Goal: Transaction & Acquisition: Purchase product/service

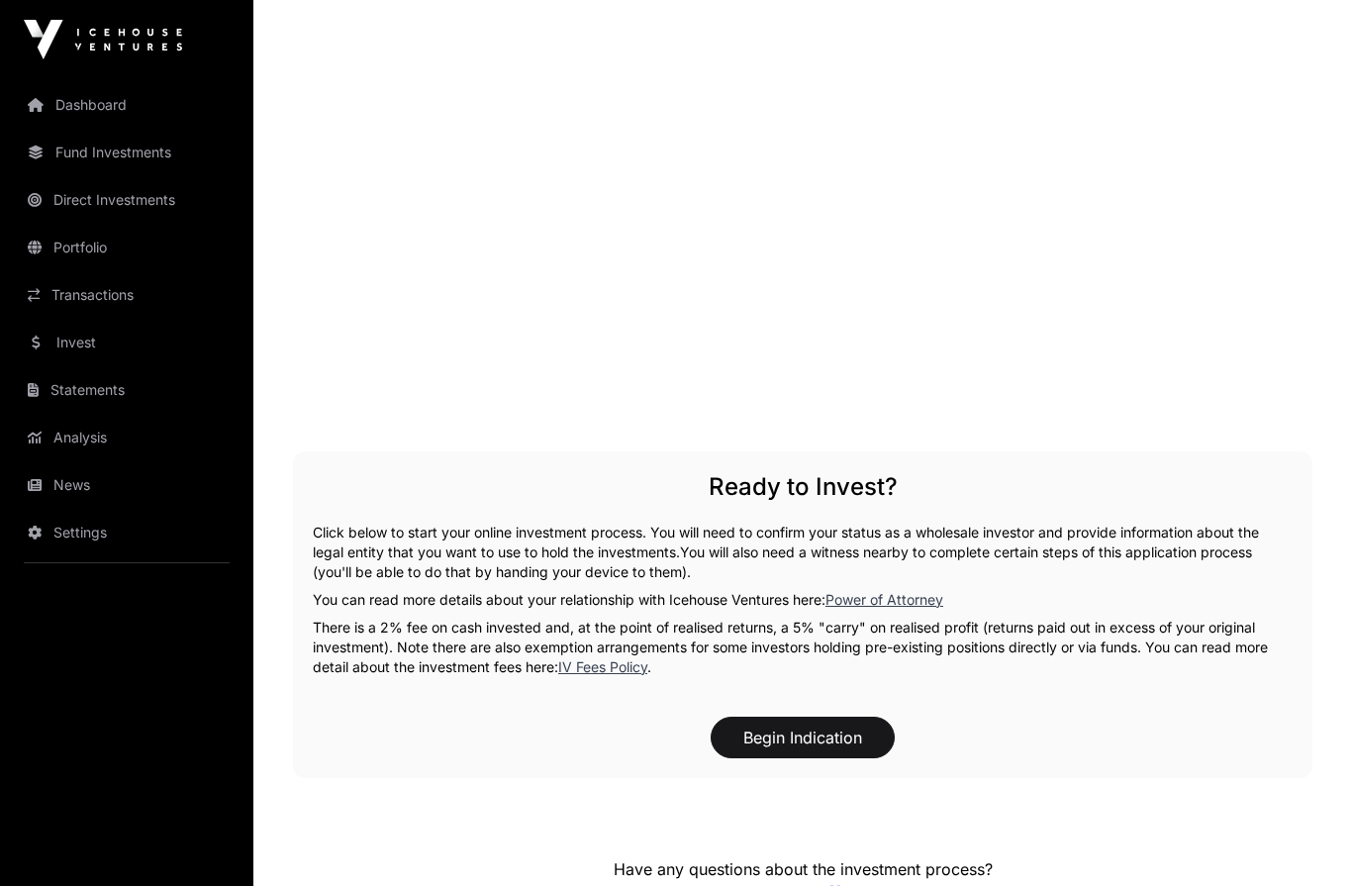
scroll to position [2679, 0]
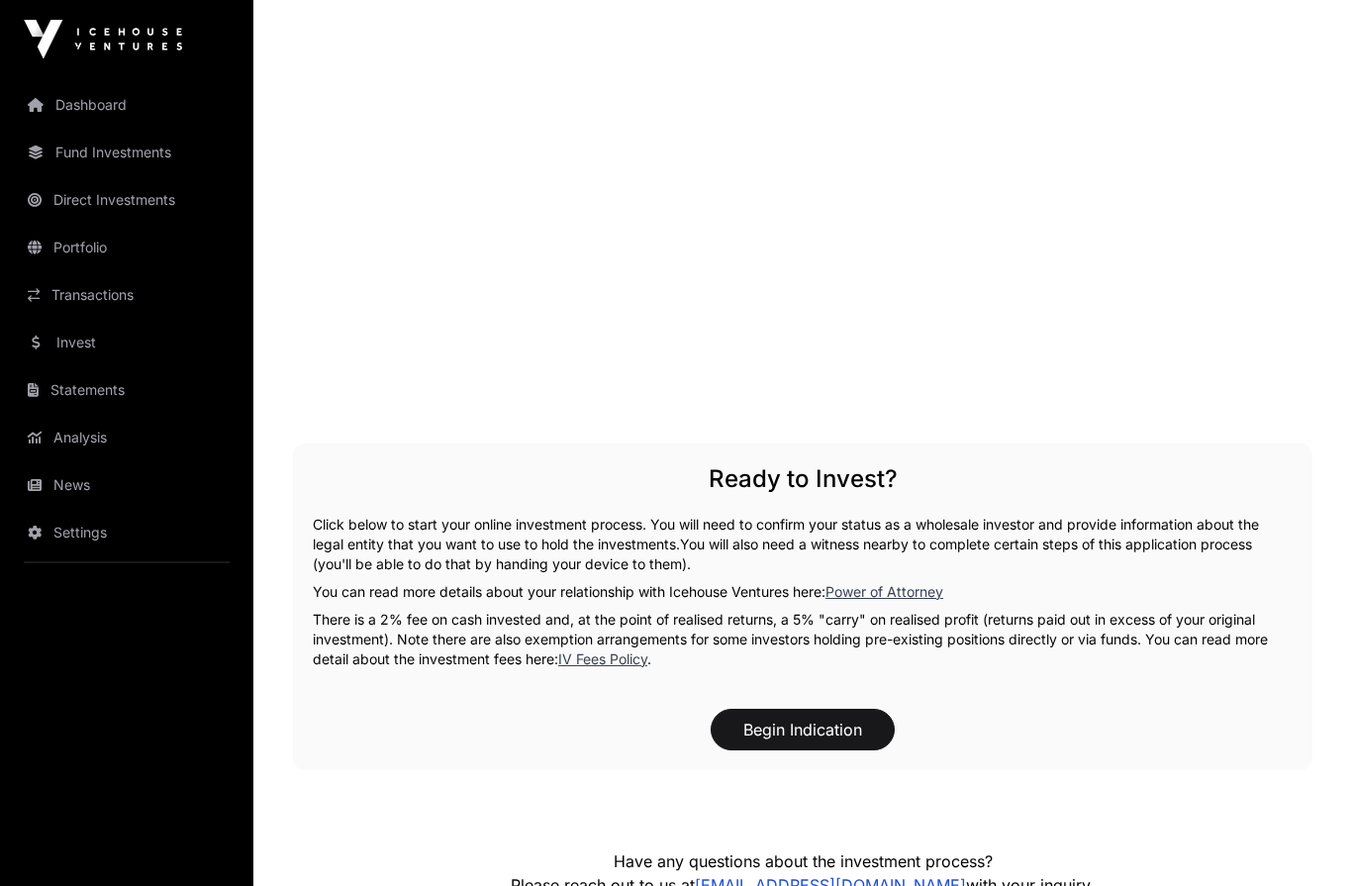
click at [792, 709] on button "Begin Indication" at bounding box center [802, 730] width 184 height 42
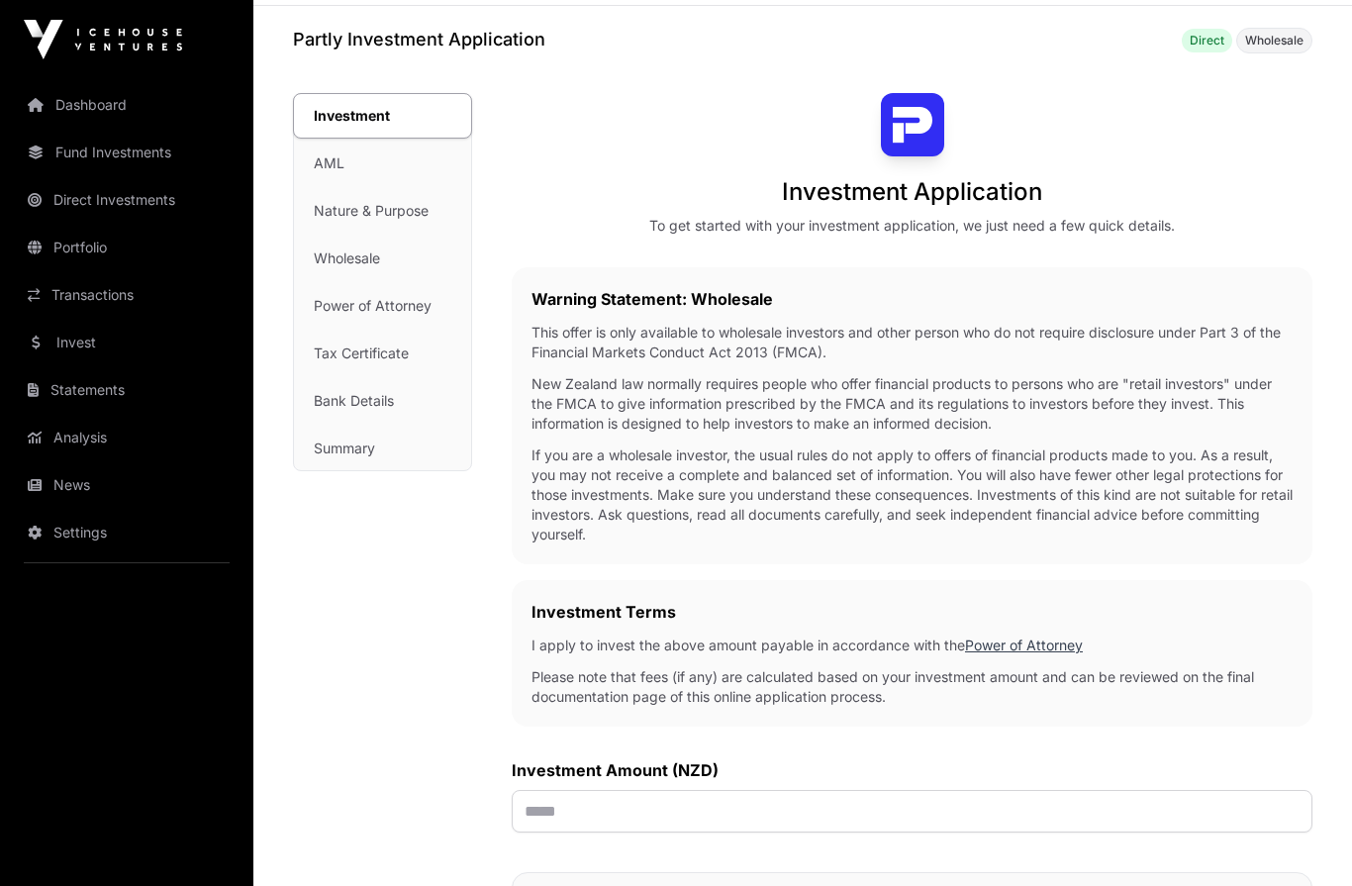
scroll to position [72, 0]
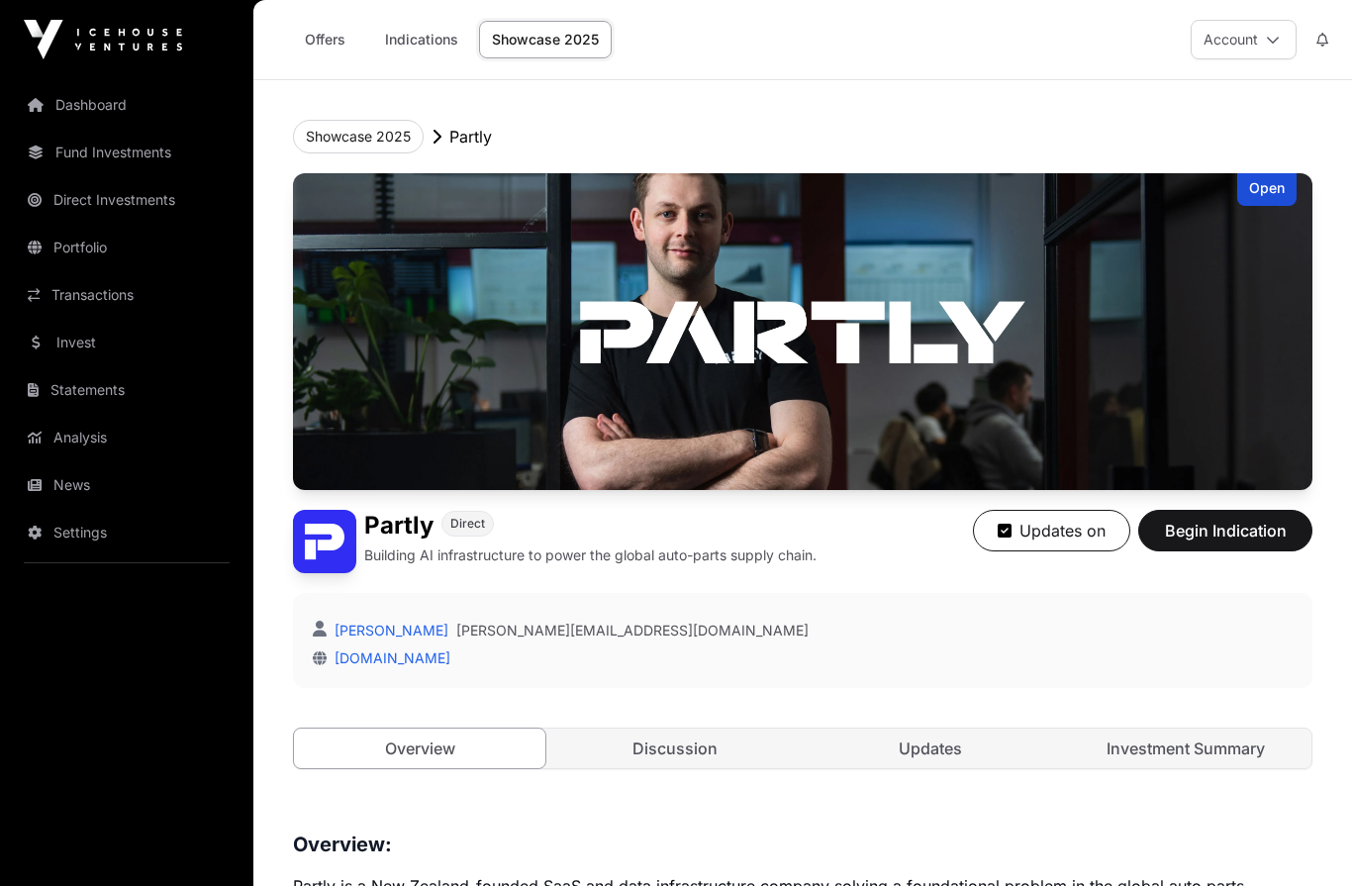
click at [671, 765] on link "Discussion" at bounding box center [674, 748] width 251 height 40
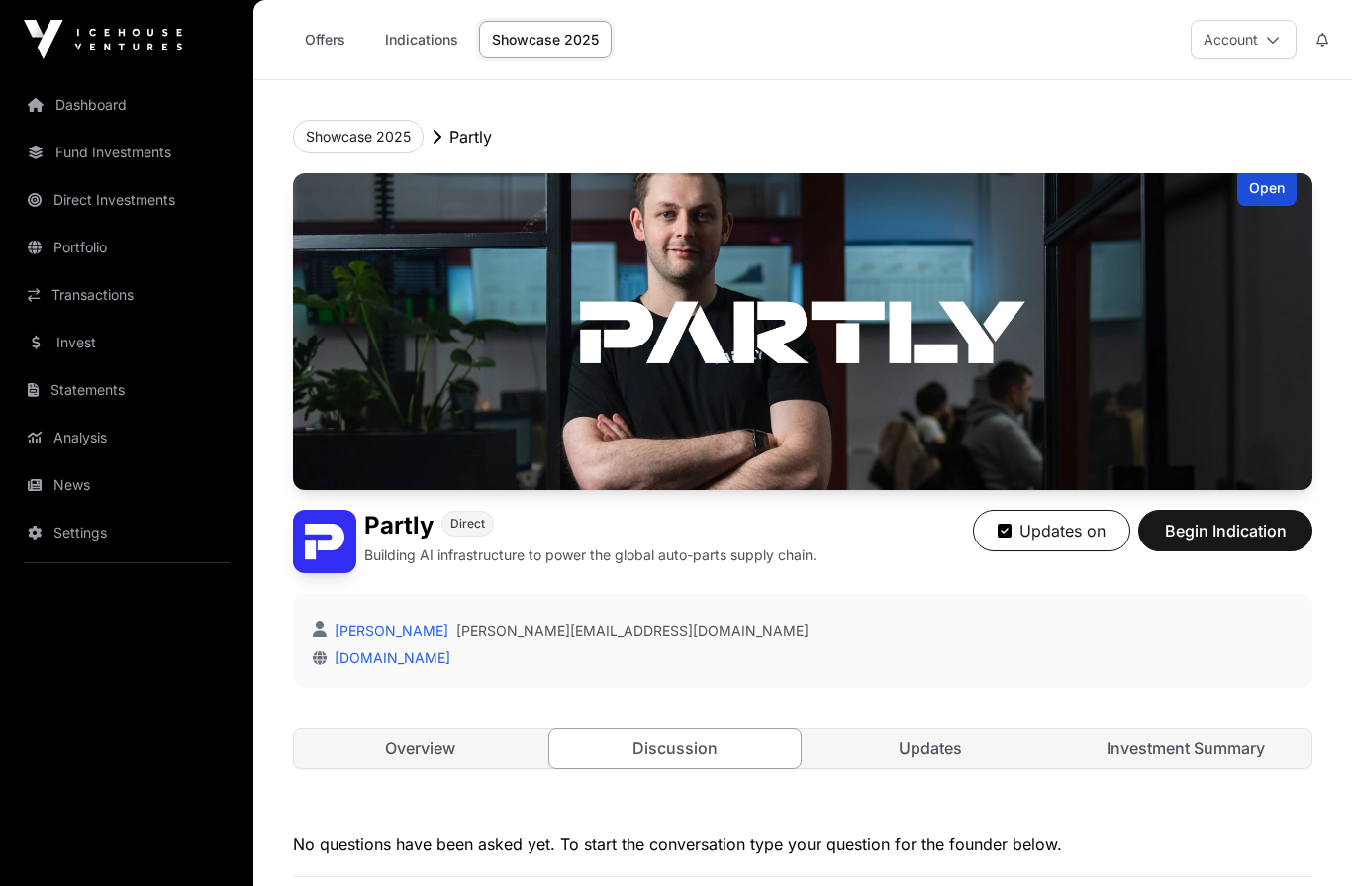
click at [918, 764] on link "Updates" at bounding box center [929, 748] width 251 height 40
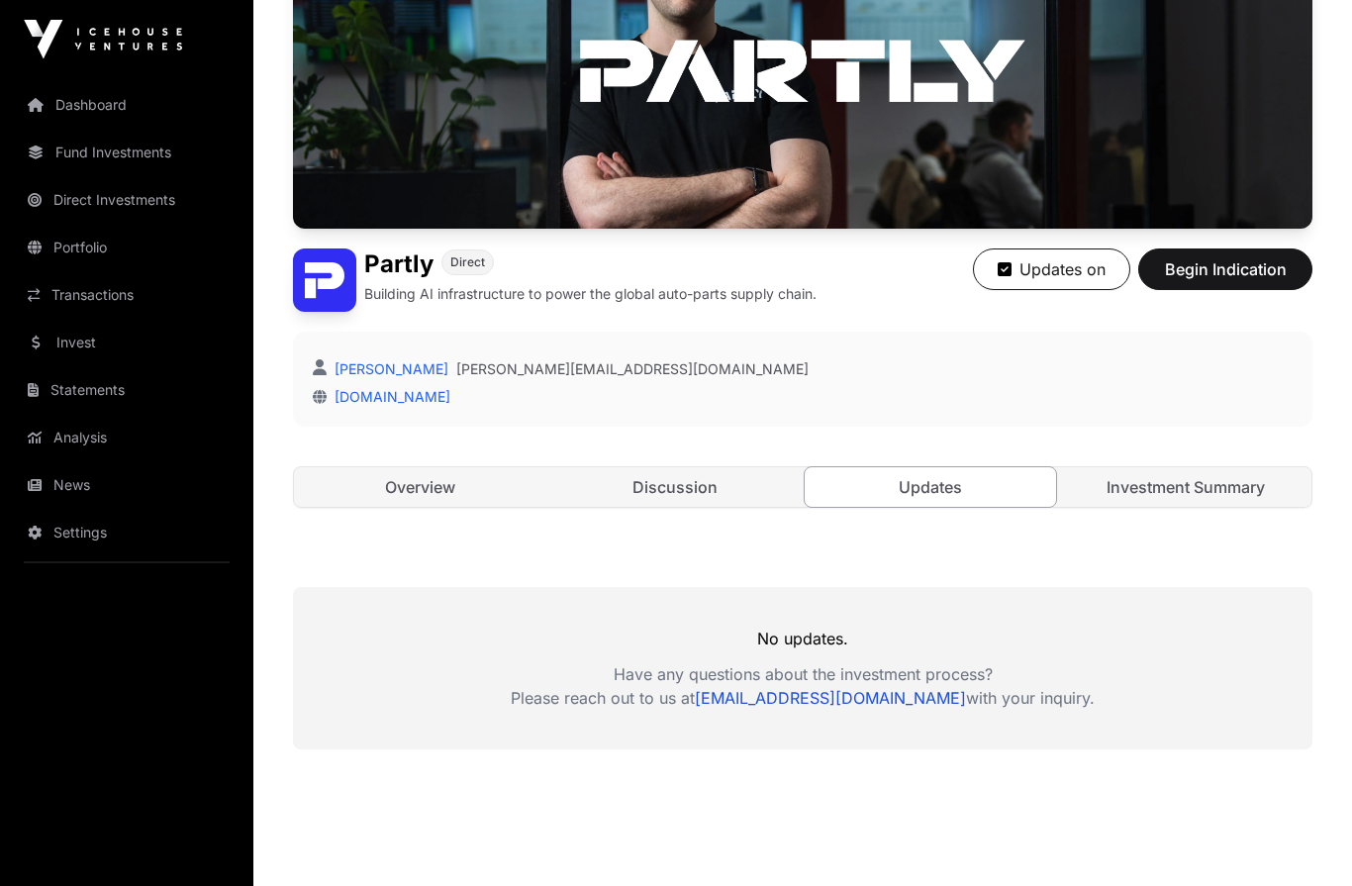
scroll to position [282, 0]
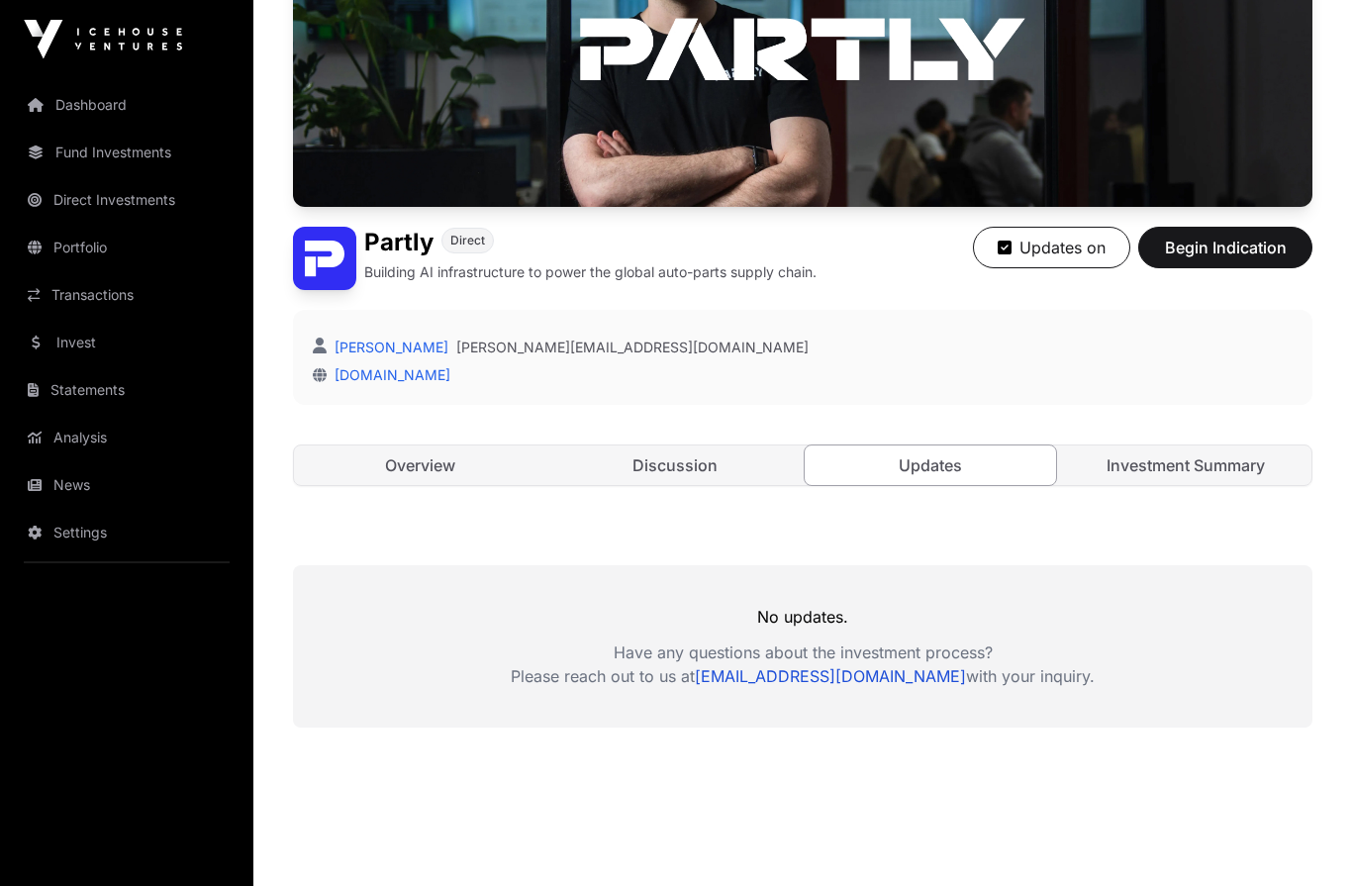
click at [404, 469] on link "Overview" at bounding box center [419, 466] width 251 height 40
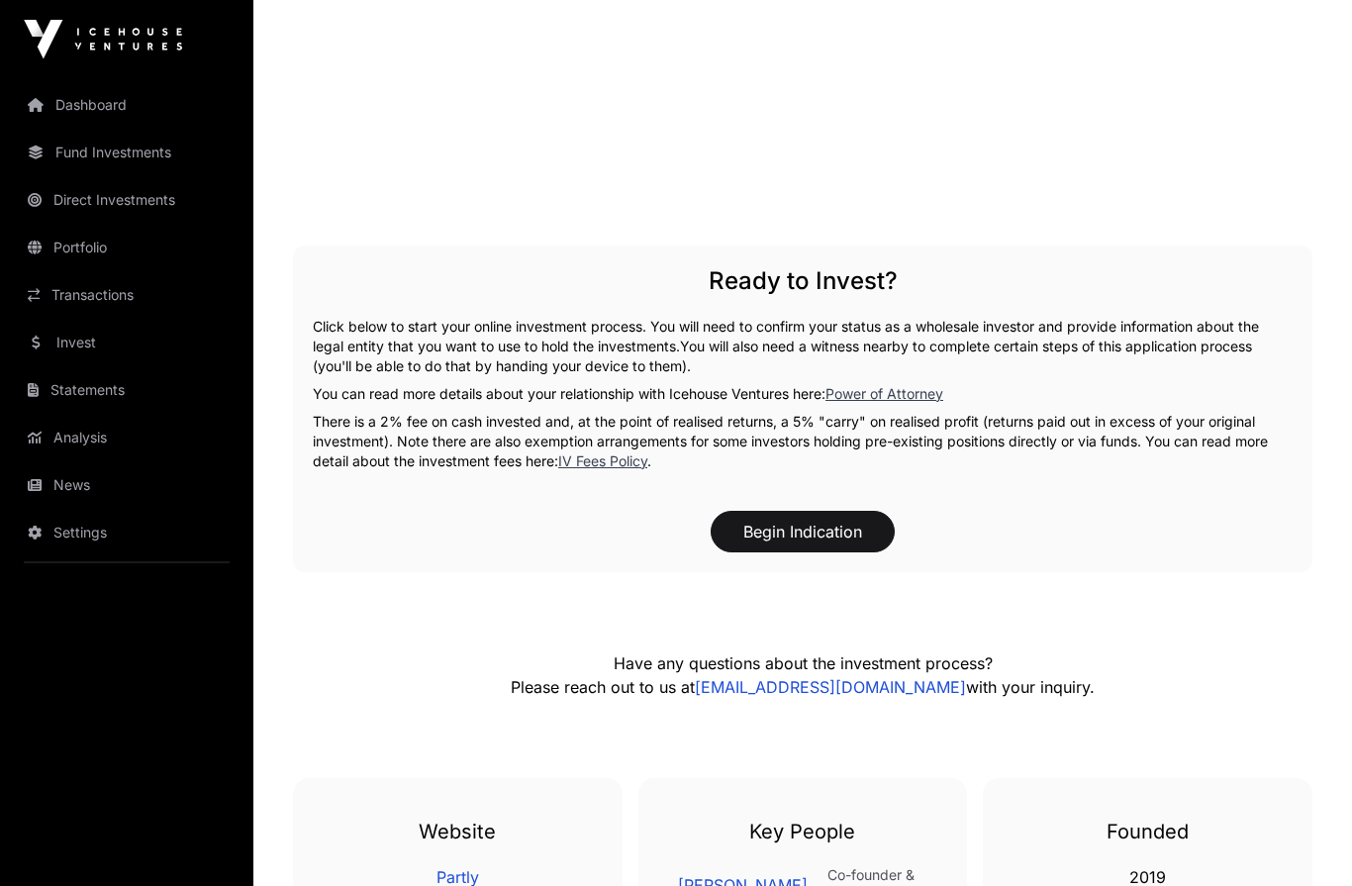
scroll to position [2915, 0]
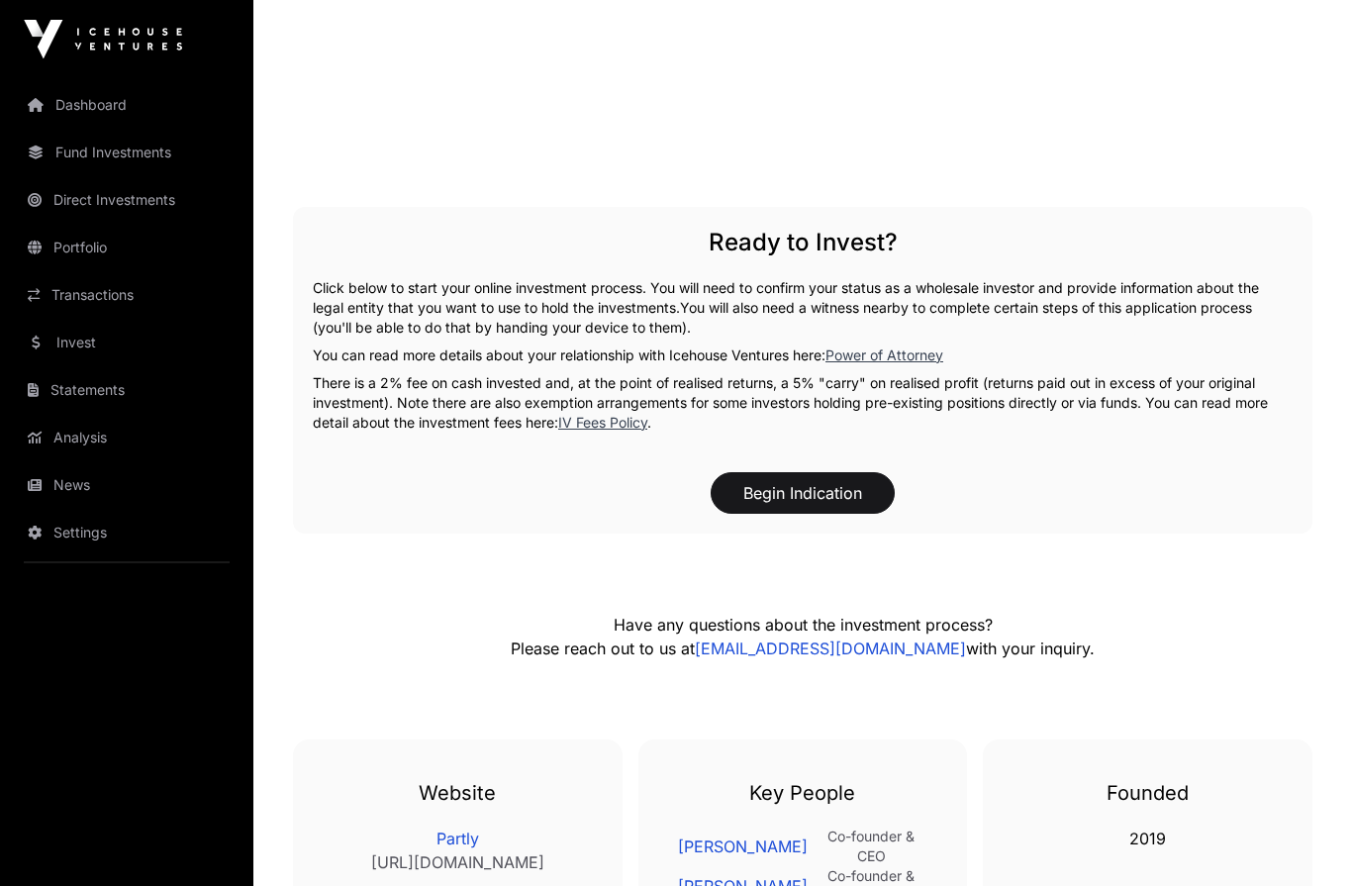
click at [780, 482] on button "Begin Indication" at bounding box center [802, 494] width 184 height 42
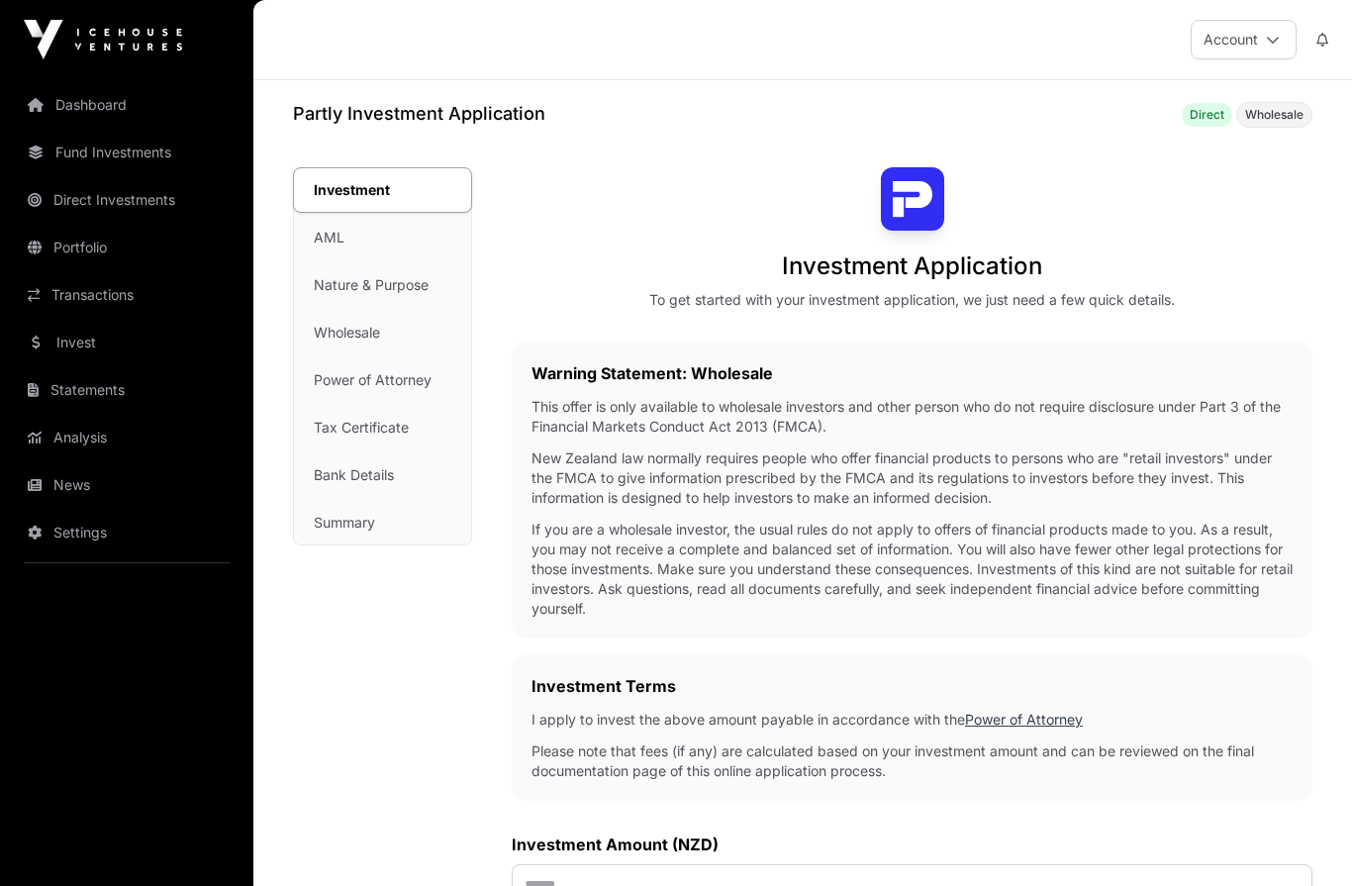
click at [115, 183] on link "Direct Investments" at bounding box center [127, 200] width 222 height 44
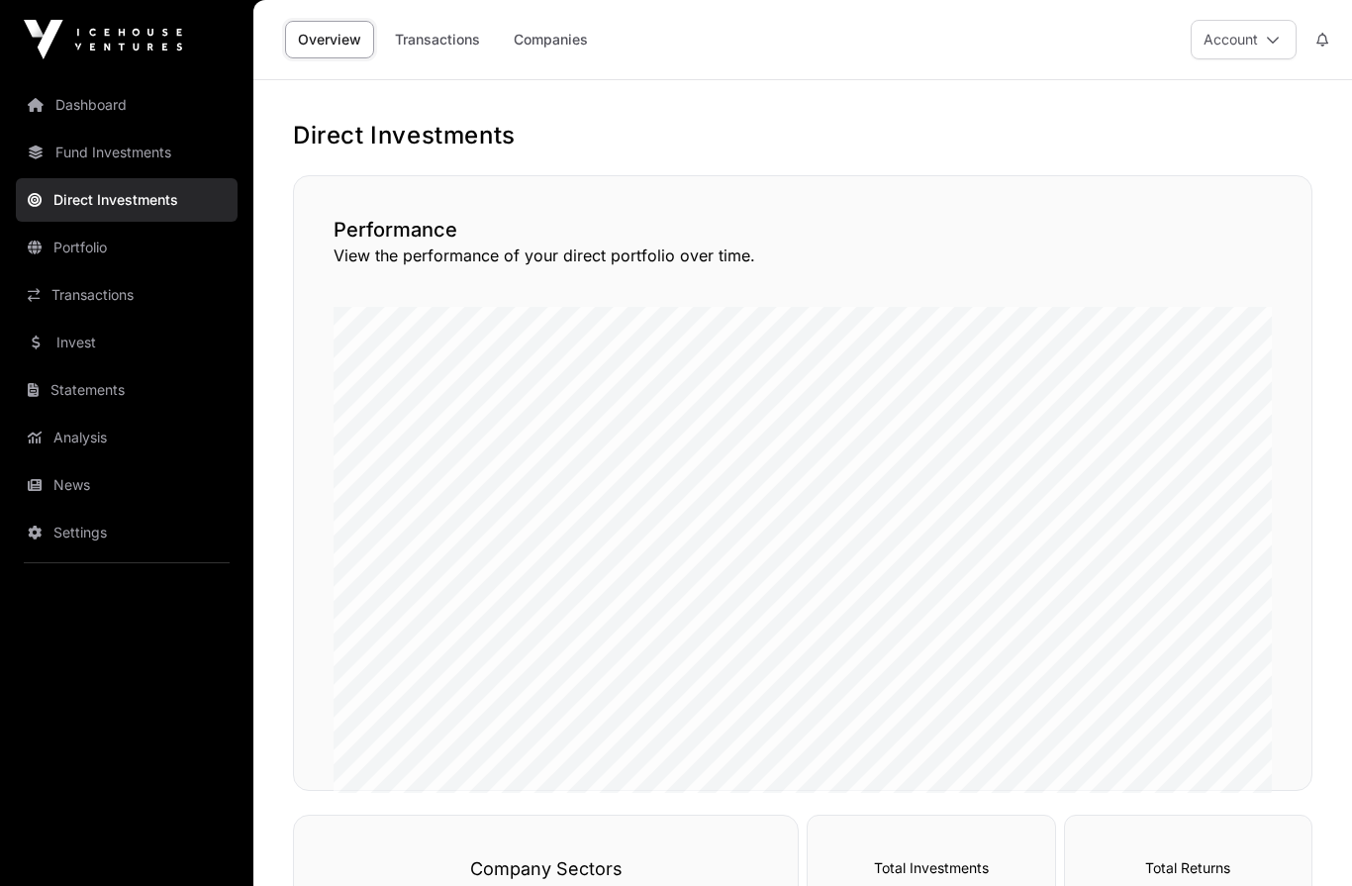
click at [101, 257] on link "Portfolio" at bounding box center [127, 248] width 222 height 44
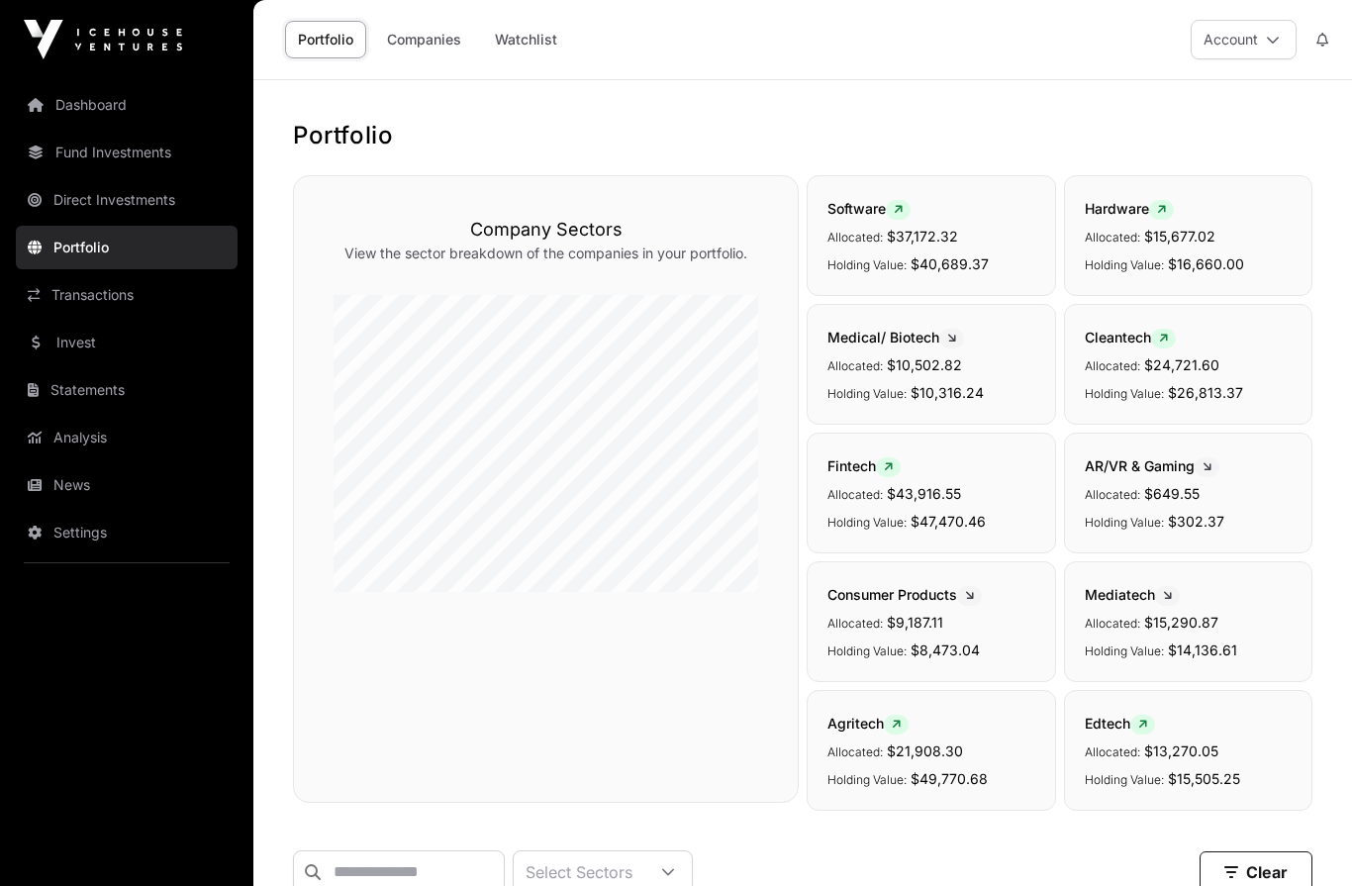
click at [93, 253] on link "Portfolio" at bounding box center [127, 248] width 222 height 44
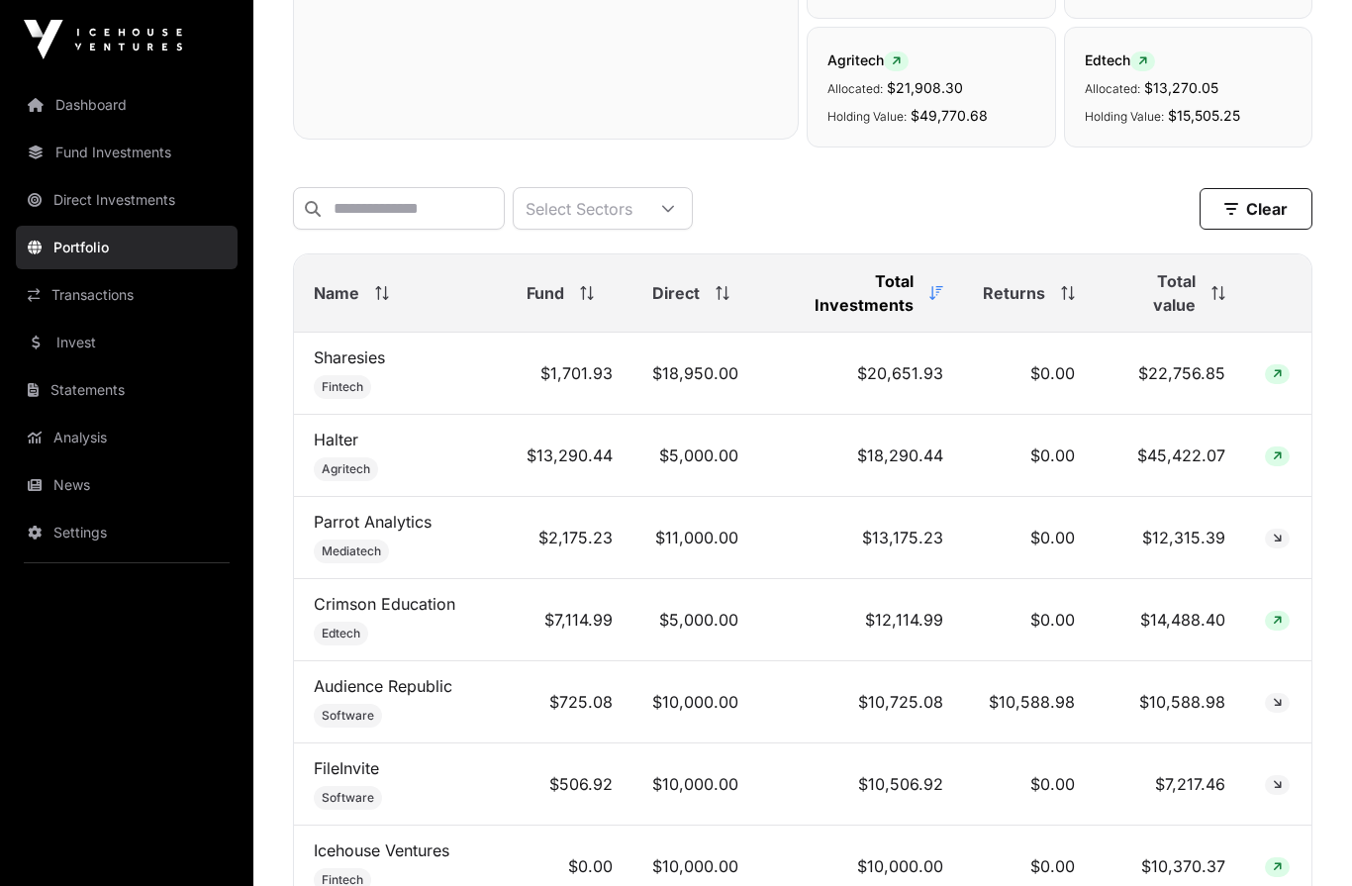
click at [351, 299] on span "Name" at bounding box center [337, 293] width 46 height 24
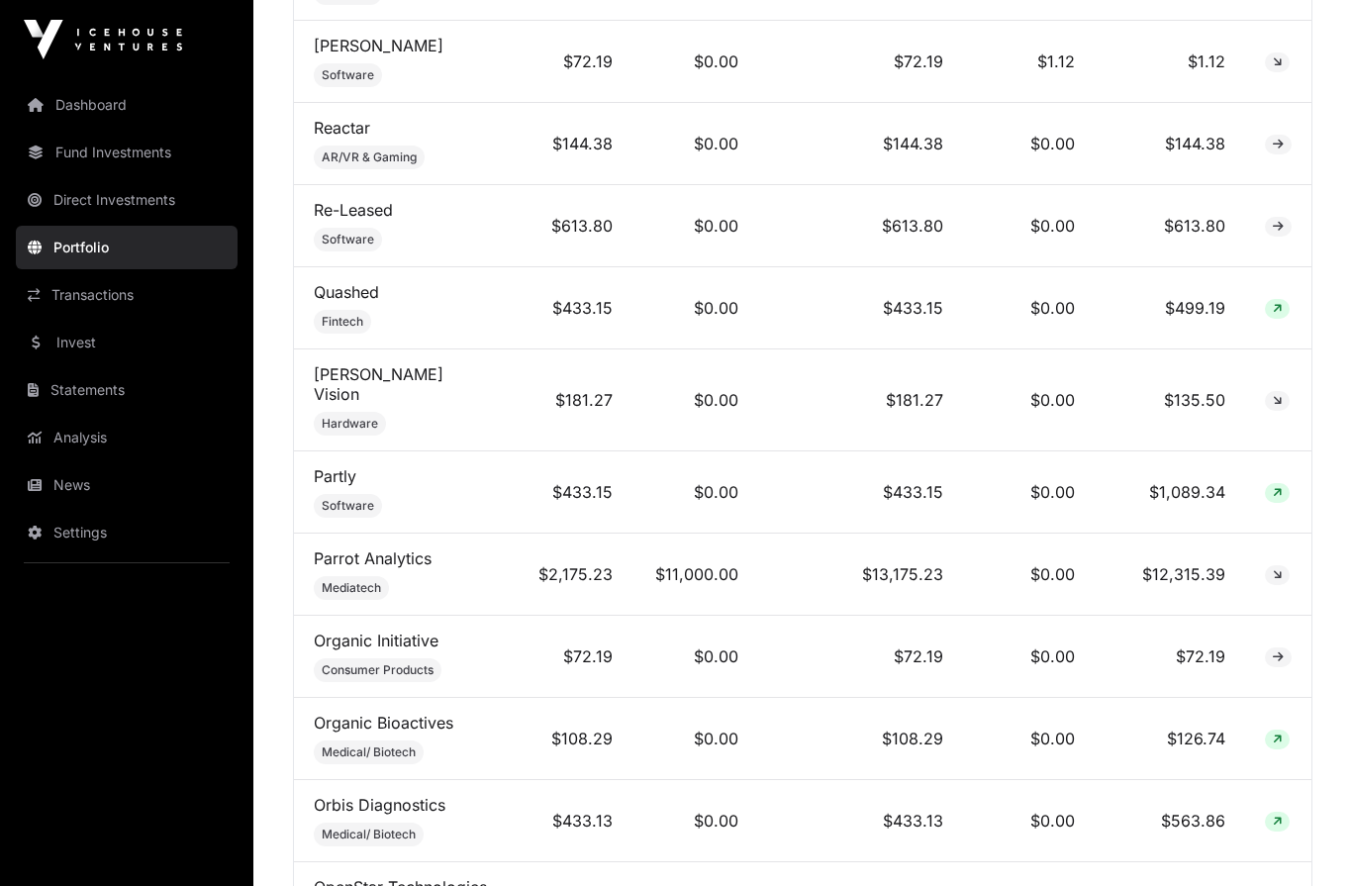
scroll to position [3661, 0]
